Goal: Transaction & Acquisition: Subscribe to service/newsletter

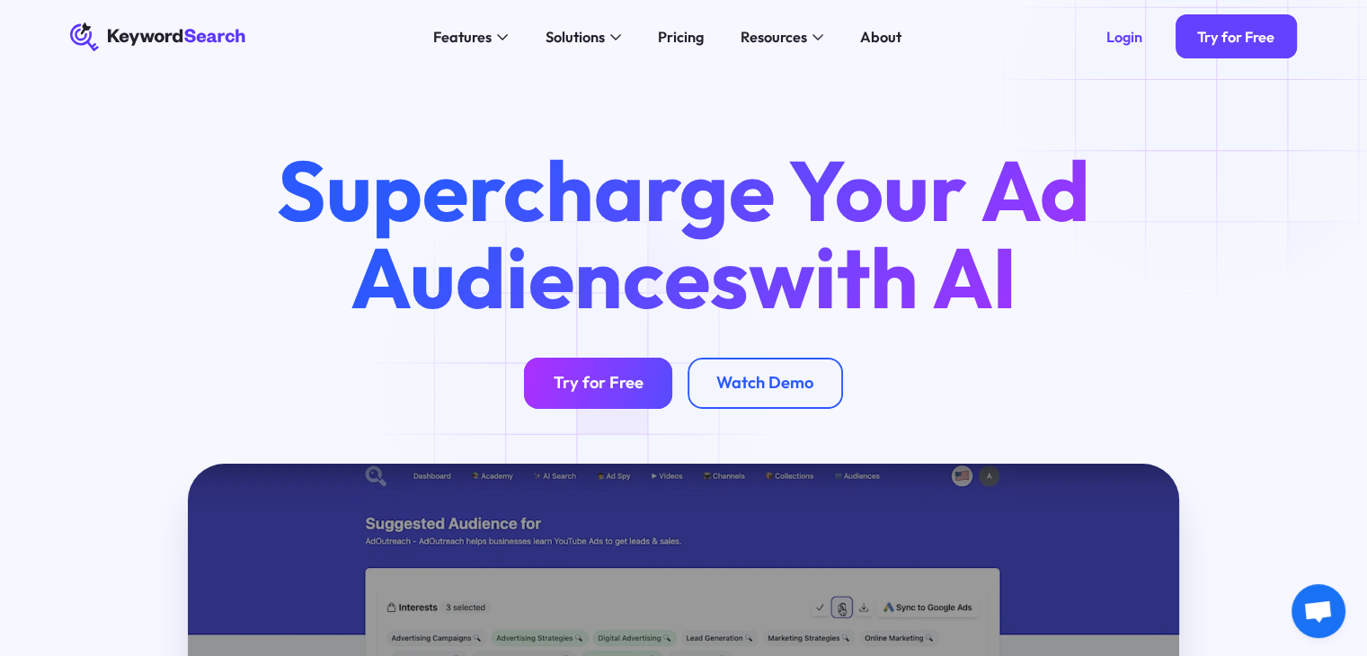
click at [579, 378] on div "Try for Free" at bounding box center [598, 383] width 90 height 21
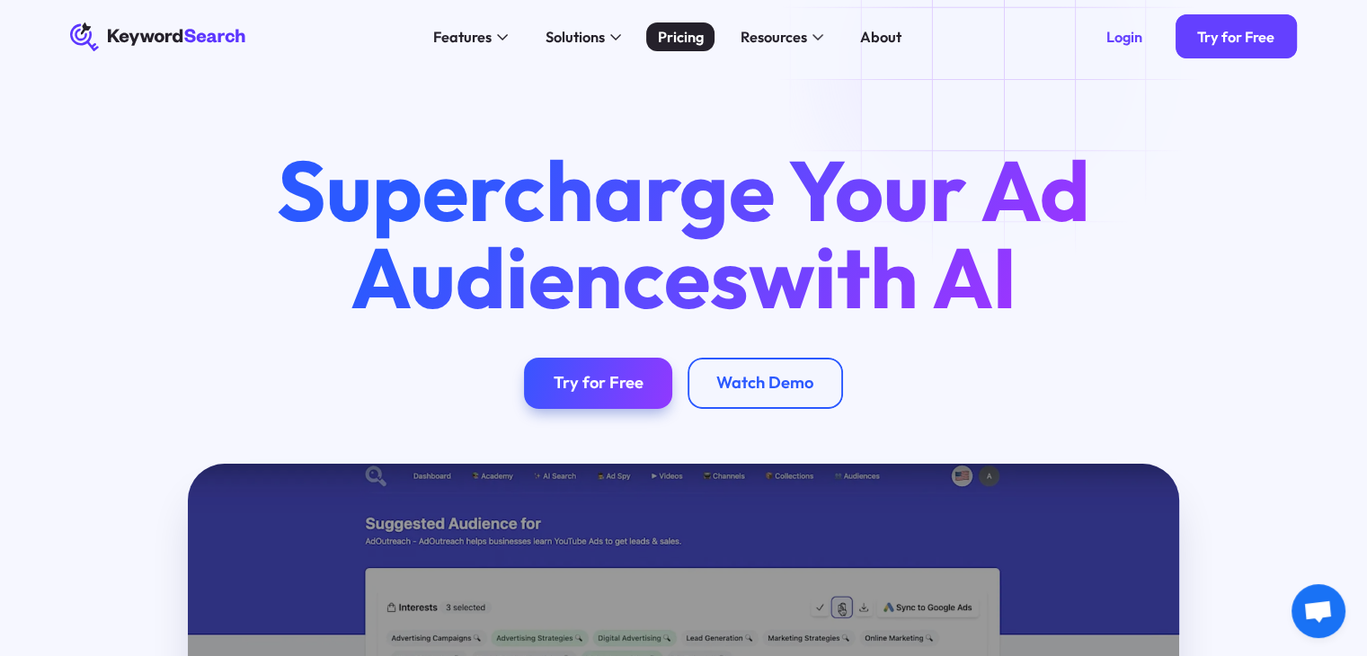
click at [672, 40] on div "Pricing" at bounding box center [681, 37] width 46 height 22
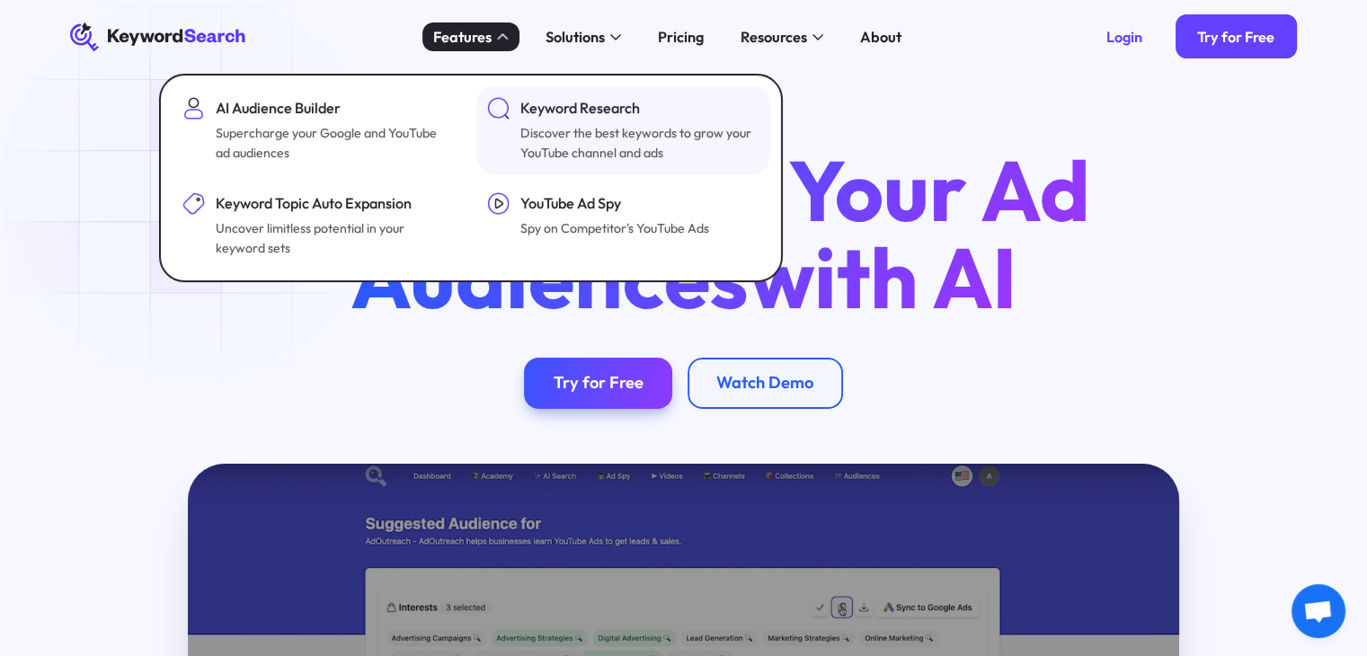
click at [567, 102] on div "Keyword Research" at bounding box center [637, 108] width 235 height 22
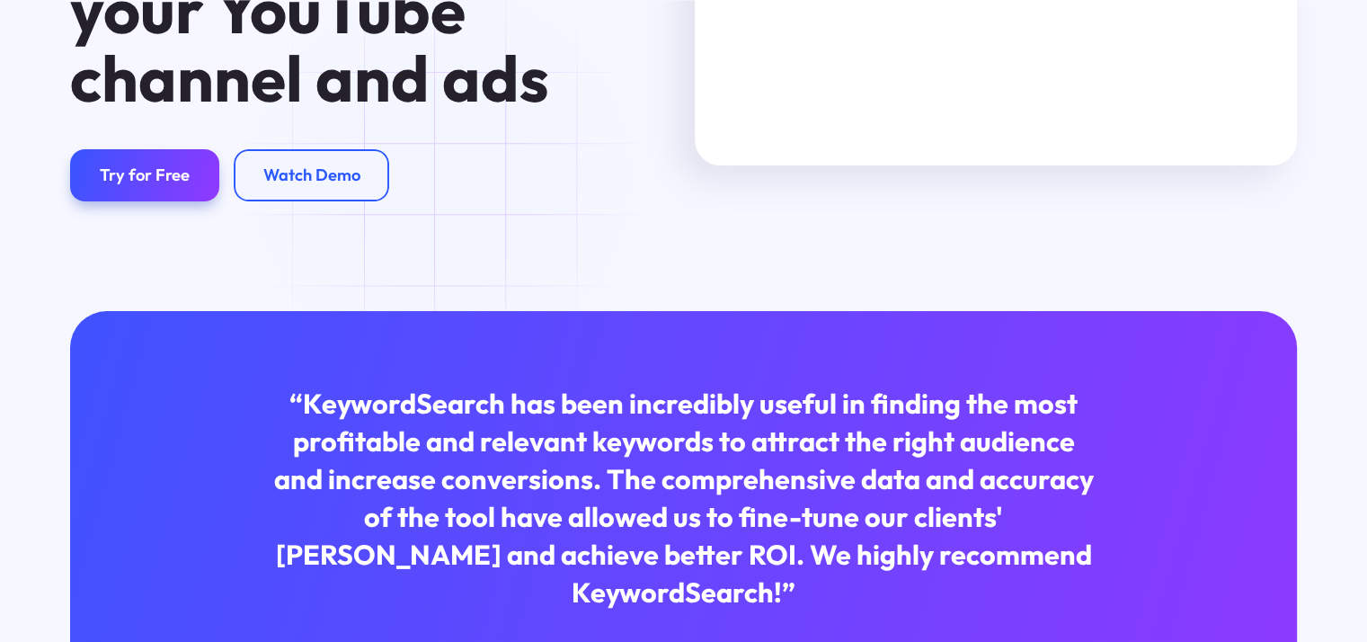
scroll to position [359, 0]
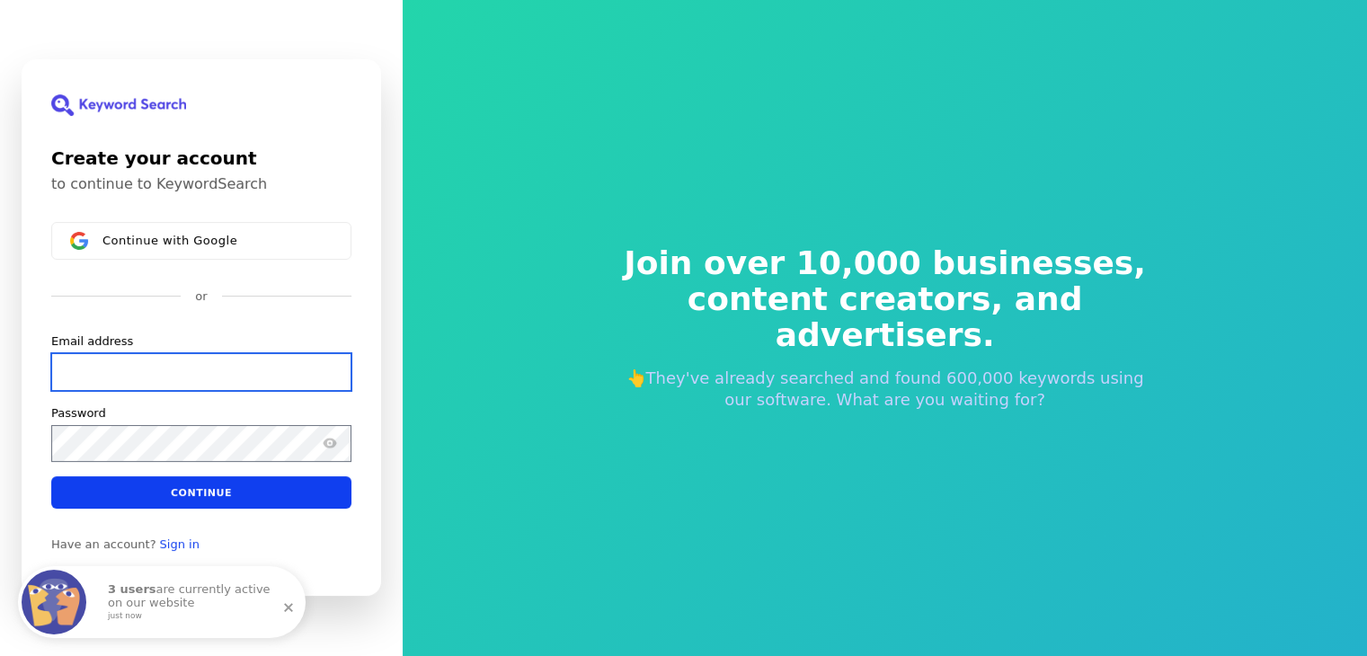
click at [129, 360] on input "Email address" at bounding box center [201, 372] width 300 height 38
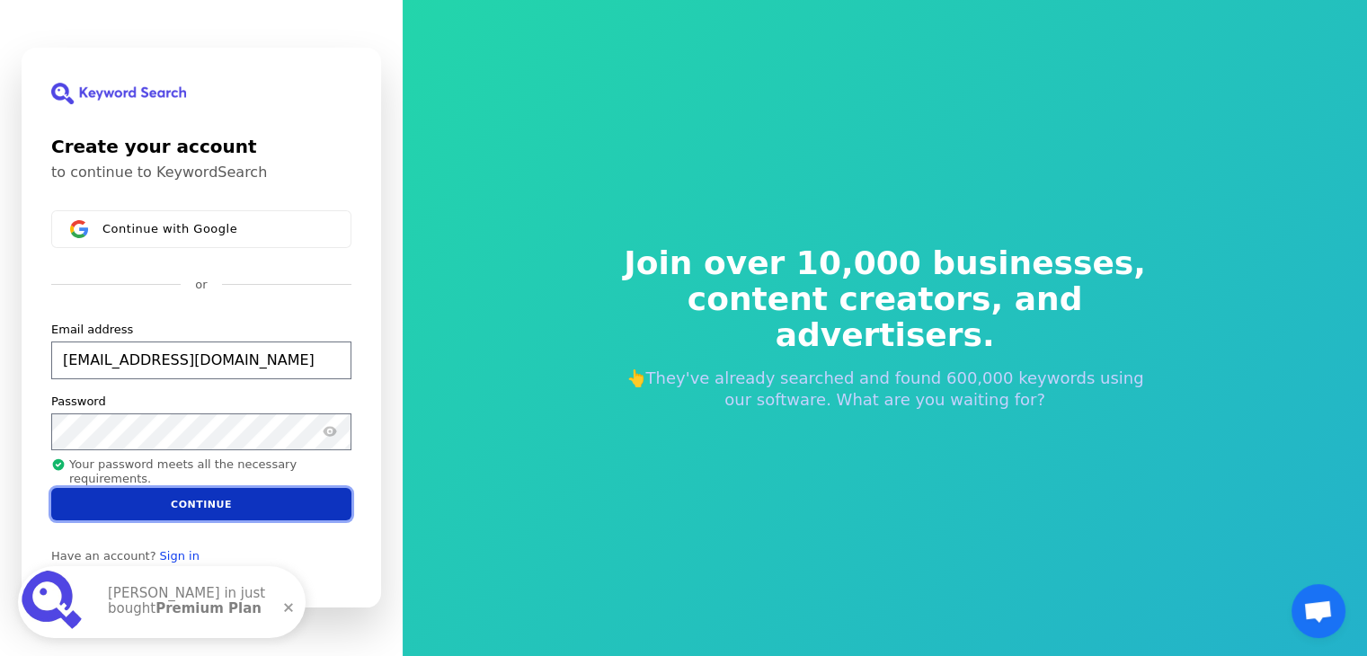
click at [195, 505] on button "Continue" at bounding box center [201, 504] width 300 height 32
type input "maranaadv4@gmail.com"
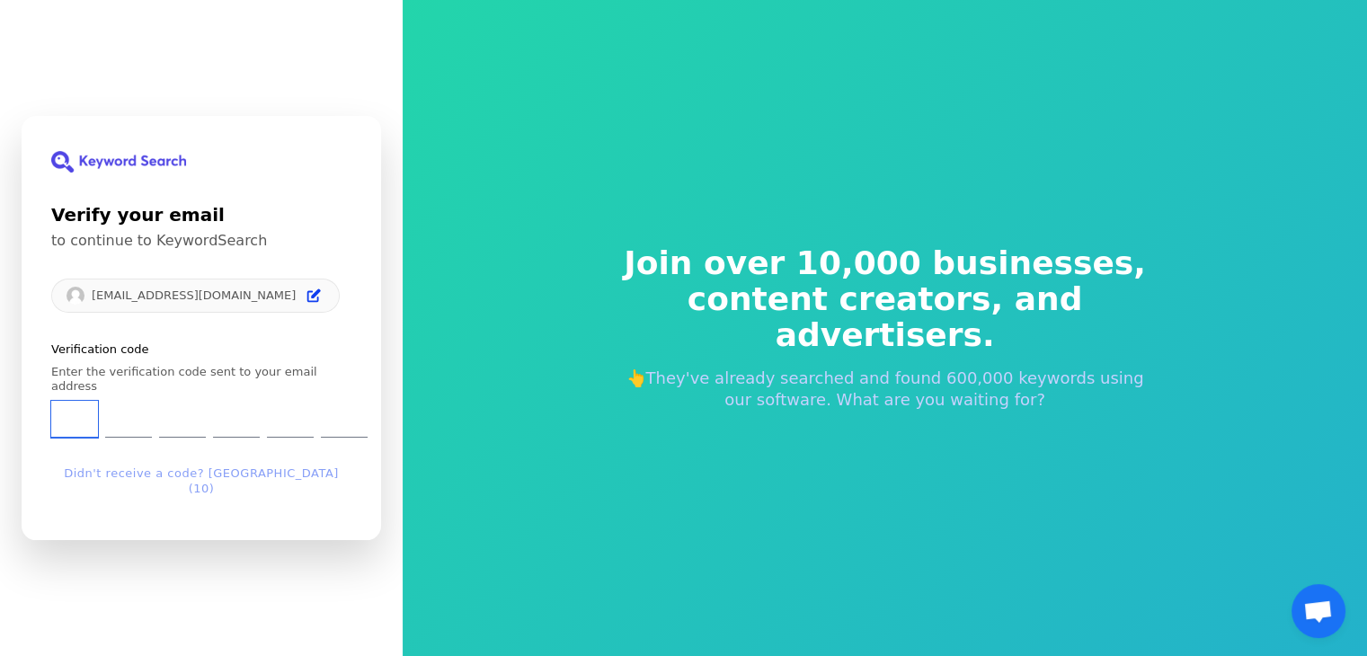
type input "4"
type input "7"
type input "8"
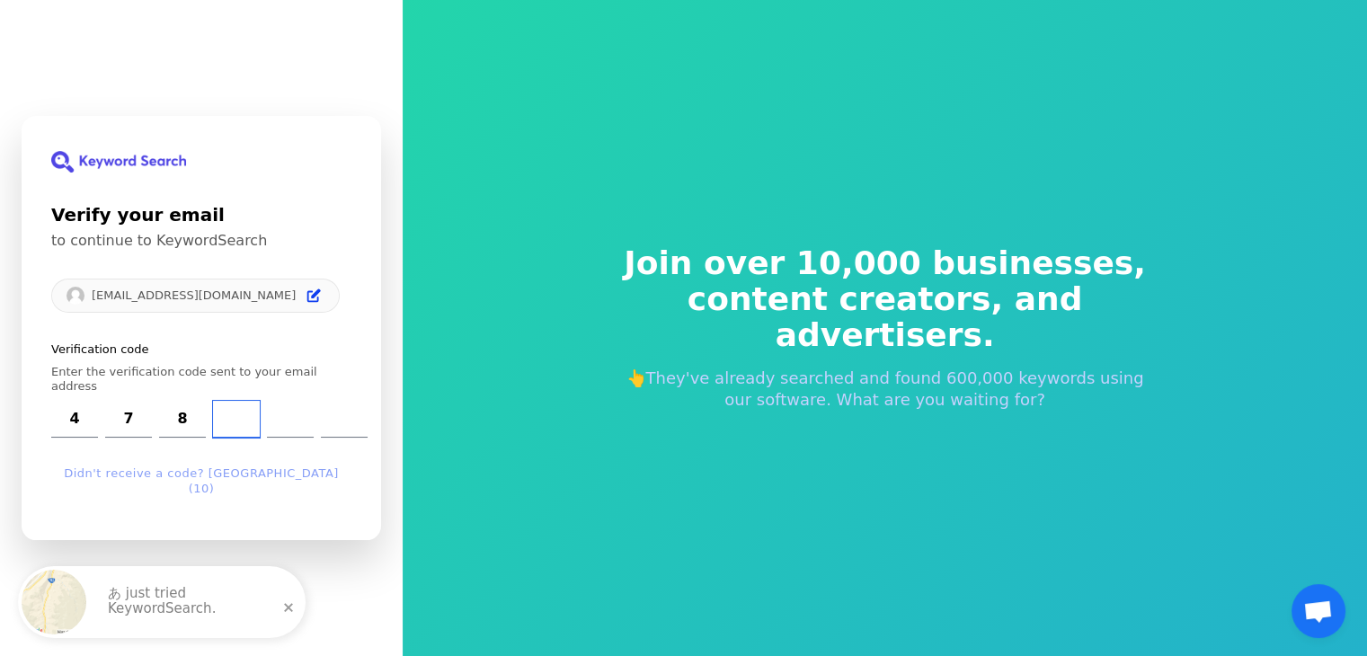
type input "8"
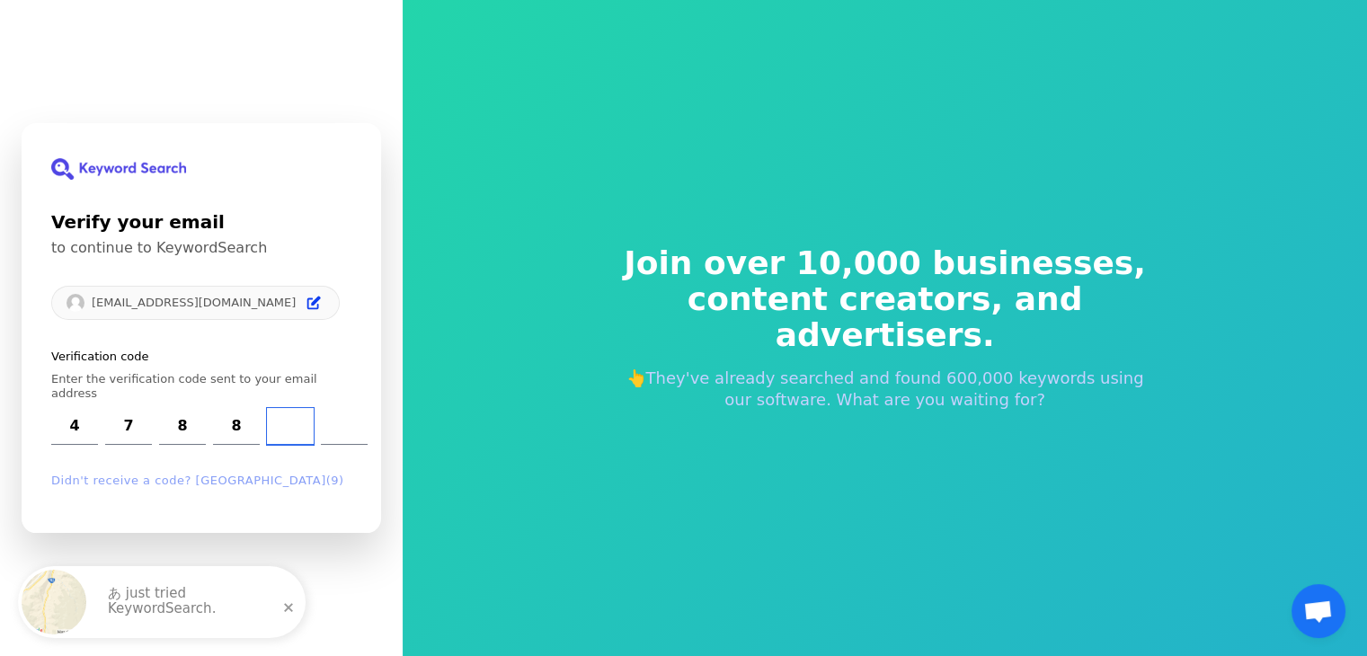
type input "7"
type input "5"
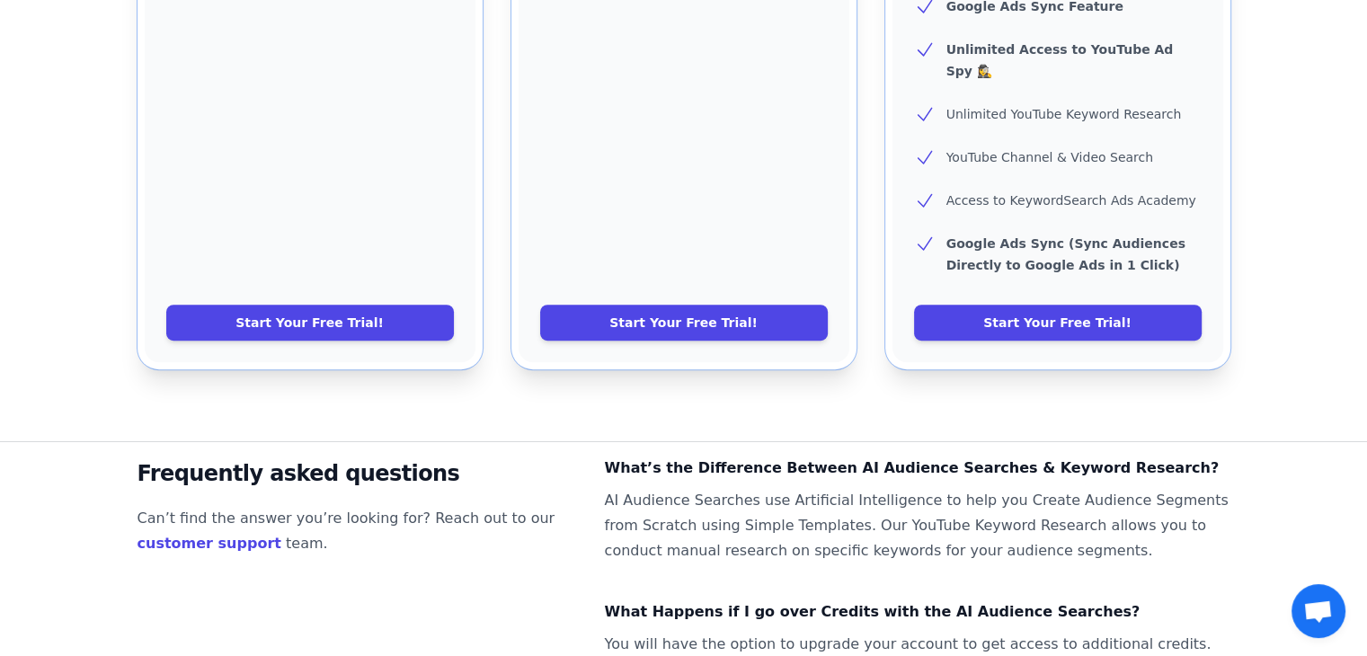
scroll to position [988, 0]
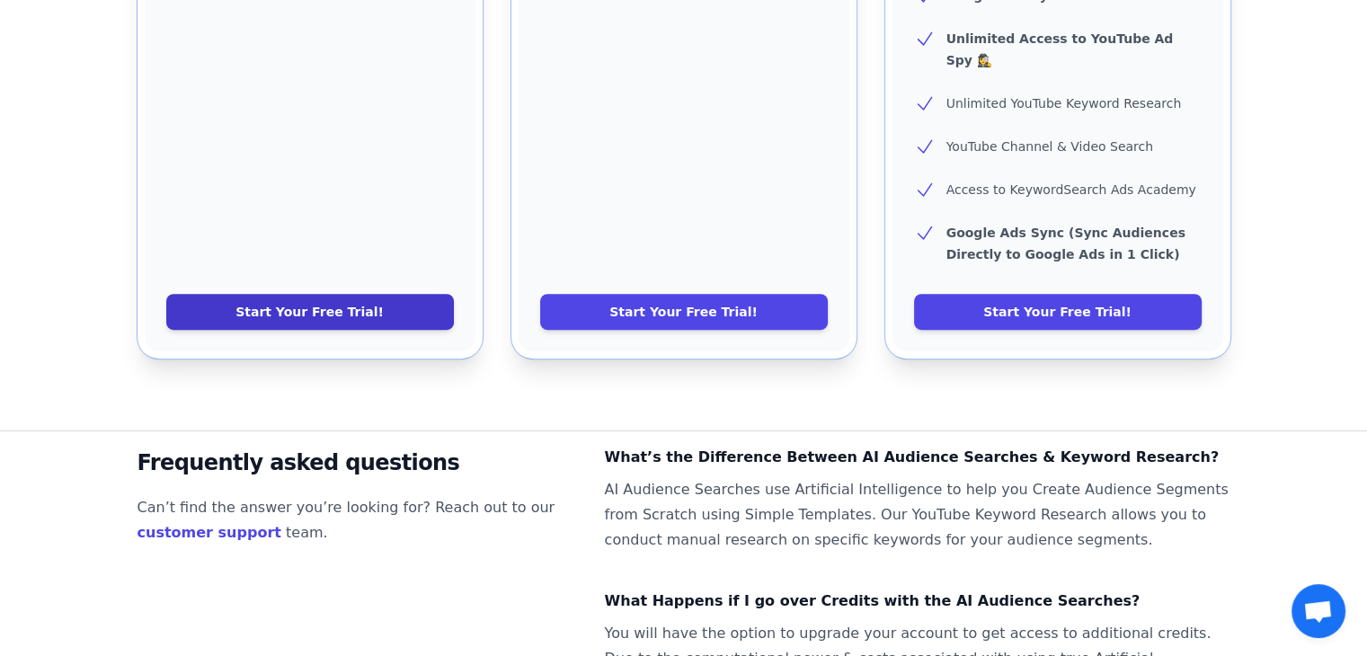
click at [336, 294] on link "Start Your Free Trial!" at bounding box center [310, 312] width 288 height 36
